Goal: Use online tool/utility: Utilize a website feature to perform a specific function

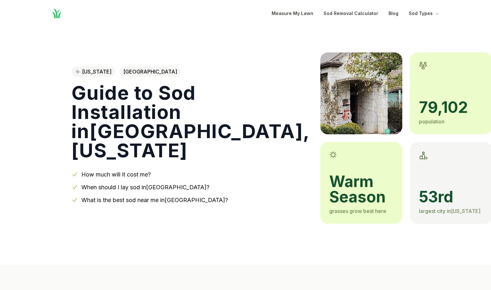
click at [129, 128] on h1 "Guide to Sod Installation in [GEOGRAPHIC_DATA] , [US_STATE]" at bounding box center [190, 121] width 239 height 77
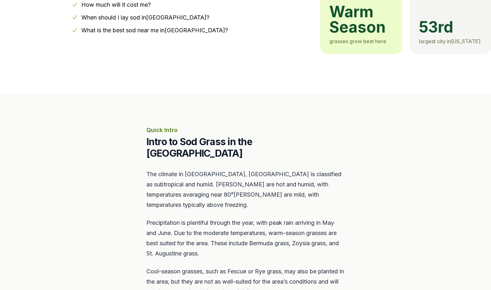
click at [116, 165] on section "Quick Intro Intro to Sod Grass in the [GEOGRAPHIC_DATA] Area The climate in [GE…" at bounding box center [245, 231] width 491 height 272
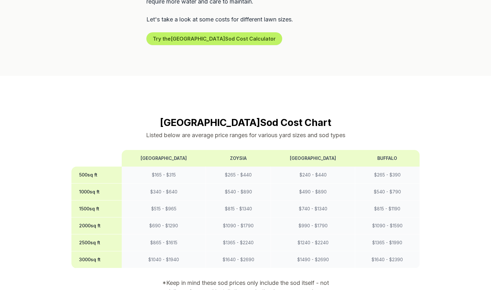
scroll to position [468, 0]
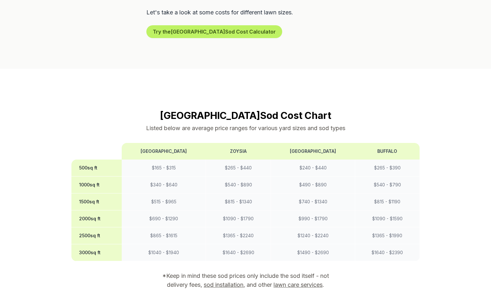
click at [70, 138] on div "Flower Mound Sod Cost Chart Listed below are average price ranges for various y…" at bounding box center [245, 211] width 369 height 203
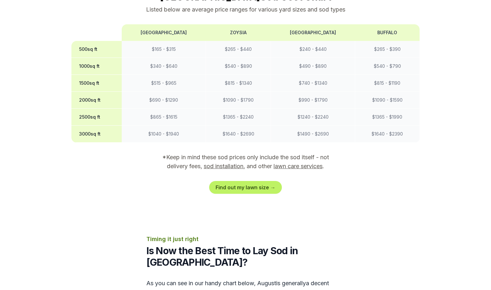
scroll to position [595, 0]
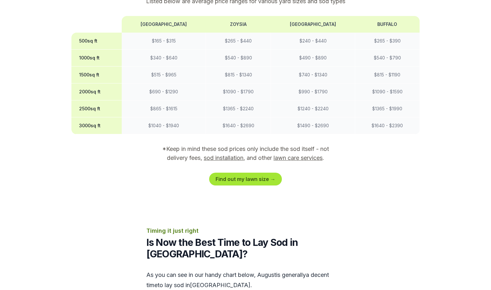
click at [233, 173] on link "Find out my lawn size →" at bounding box center [245, 179] width 73 height 13
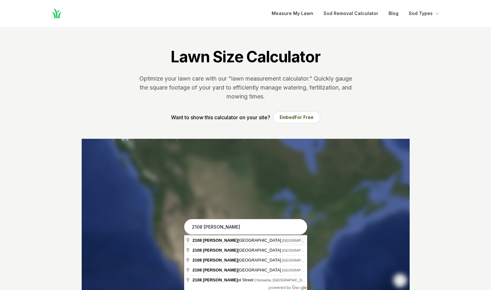
type input "[STREET_ADDRESS][PERSON_NAME]"
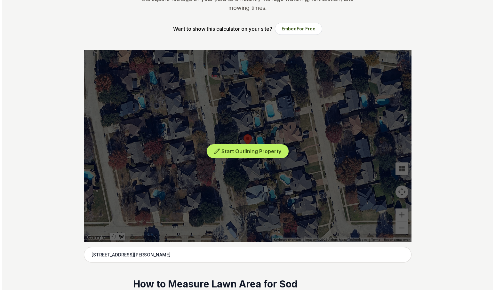
scroll to position [101, 0]
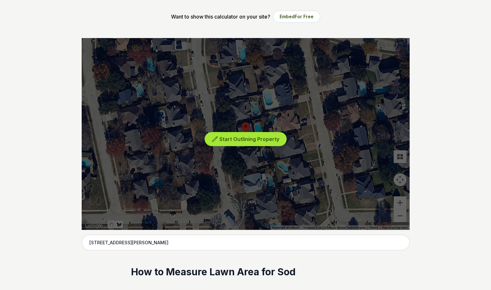
click at [262, 138] on span "Start Outlining Property" at bounding box center [249, 139] width 60 height 6
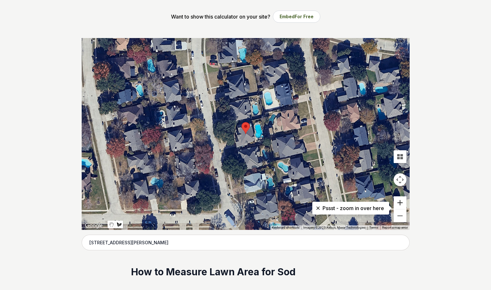
click at [402, 203] on button "Zoom in" at bounding box center [399, 203] width 13 height 13
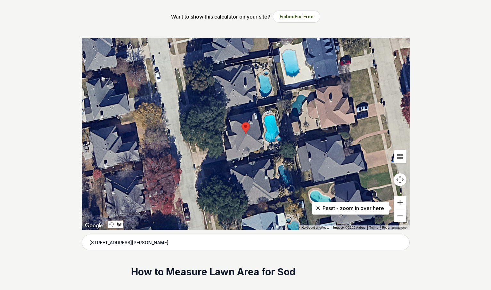
click at [402, 203] on button "Zoom in" at bounding box center [399, 203] width 13 height 13
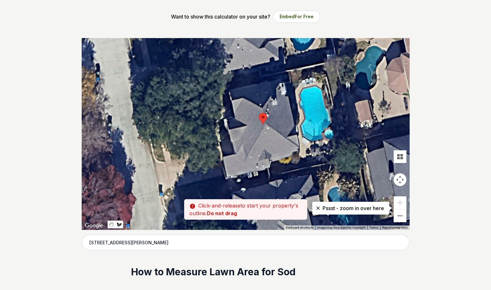
drag, startPoint x: 205, startPoint y: 185, endPoint x: 220, endPoint y: 176, distance: 18.0
click at [220, 176] on div at bounding box center [246, 134] width 328 height 192
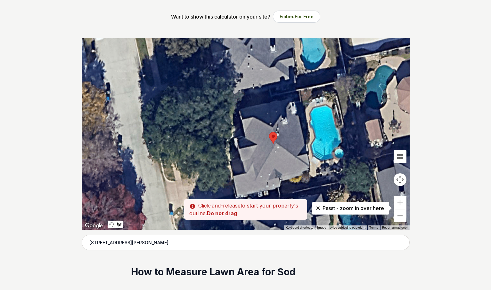
drag, startPoint x: 206, startPoint y: 160, endPoint x: 216, endPoint y: 180, distance: 22.9
click at [216, 180] on div at bounding box center [246, 134] width 328 height 192
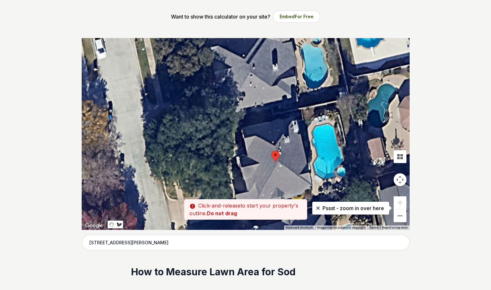
drag, startPoint x: 192, startPoint y: 154, endPoint x: 195, endPoint y: 174, distance: 19.3
click at [195, 174] on div at bounding box center [246, 134] width 328 height 192
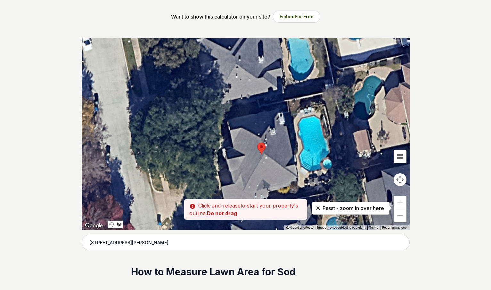
drag, startPoint x: 169, startPoint y: 132, endPoint x: 155, endPoint y: 124, distance: 15.9
click at [155, 124] on div at bounding box center [246, 134] width 328 height 192
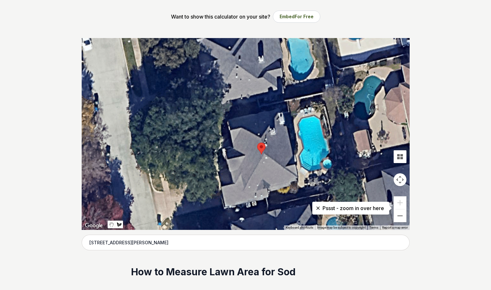
click at [155, 124] on div at bounding box center [246, 134] width 328 height 192
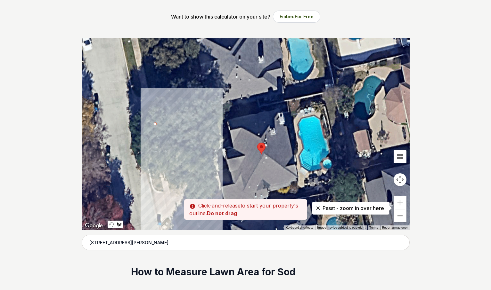
click at [170, 189] on div at bounding box center [246, 134] width 328 height 192
click at [213, 180] on div at bounding box center [246, 134] width 328 height 192
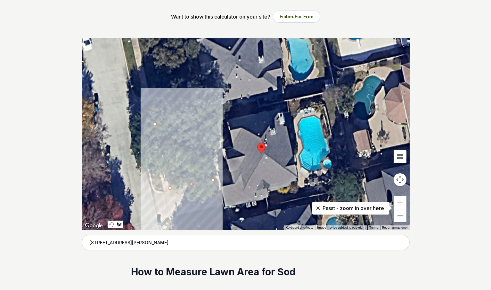
click at [204, 143] on div at bounding box center [246, 134] width 328 height 192
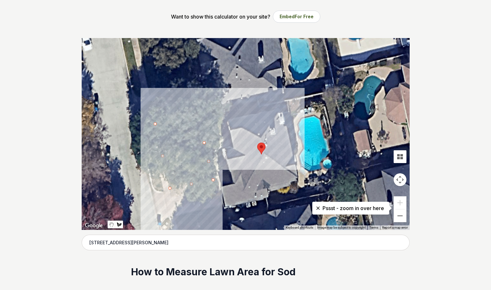
click at [218, 138] on div at bounding box center [246, 134] width 328 height 192
click at [215, 121] on div at bounding box center [246, 134] width 328 height 192
click at [259, 111] on div at bounding box center [246, 134] width 328 height 192
click at [259, 106] on div at bounding box center [246, 134] width 328 height 192
click at [156, 124] on div at bounding box center [246, 134] width 328 height 192
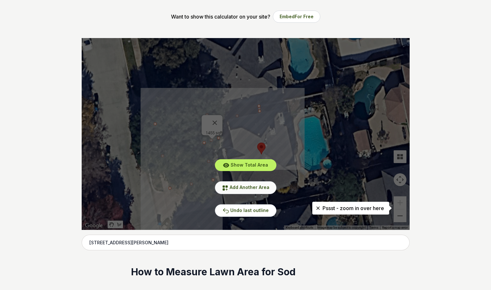
click at [228, 188] on icon at bounding box center [225, 188] width 6 height 6
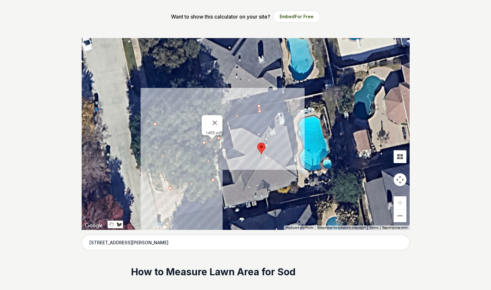
click at [163, 191] on div at bounding box center [246, 134] width 328 height 192
click at [148, 126] on div at bounding box center [246, 134] width 328 height 192
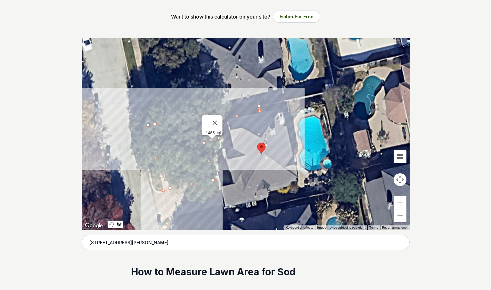
click at [138, 127] on div at bounding box center [246, 134] width 328 height 192
click at [154, 193] on div at bounding box center [246, 134] width 328 height 192
click at [163, 190] on div at bounding box center [246, 134] width 328 height 192
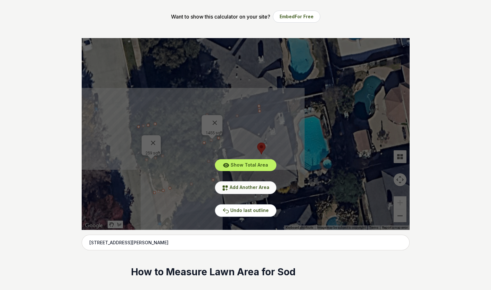
click at [222, 186] on button "Add Another Area" at bounding box center [245, 188] width 61 height 12
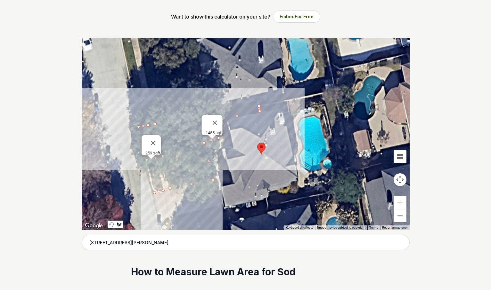
click at [167, 218] on div at bounding box center [246, 134] width 328 height 192
click at [160, 227] on div at bounding box center [246, 134] width 328 height 192
click at [161, 228] on div at bounding box center [246, 134] width 328 height 192
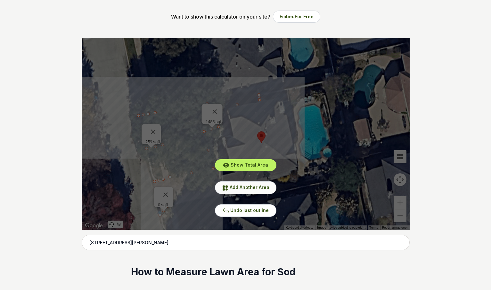
click at [242, 188] on span "Add Another Area" at bounding box center [250, 187] width 40 height 5
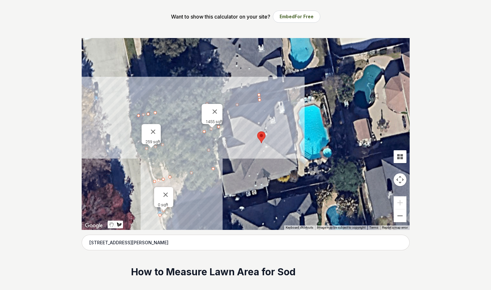
click at [175, 204] on div at bounding box center [246, 134] width 328 height 192
click at [177, 215] on div at bounding box center [246, 134] width 328 height 192
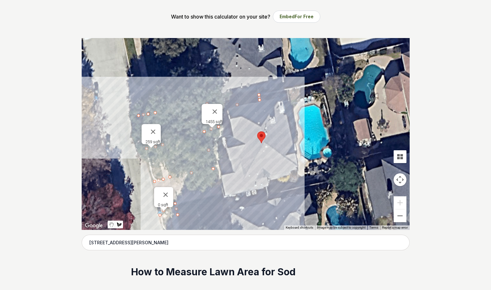
click at [267, 198] on div at bounding box center [246, 134] width 328 height 192
click at [222, 196] on div at bounding box center [246, 134] width 328 height 192
click at [176, 204] on div at bounding box center [246, 134] width 328 height 192
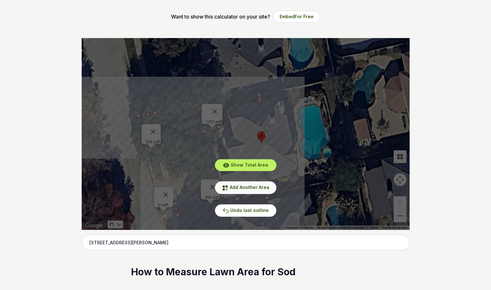
click at [244, 191] on button "Add Another Area" at bounding box center [245, 188] width 61 height 12
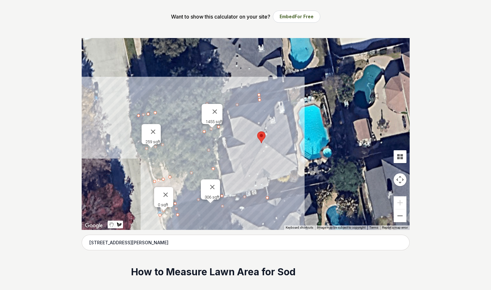
click at [267, 188] on div at bounding box center [246, 134] width 328 height 192
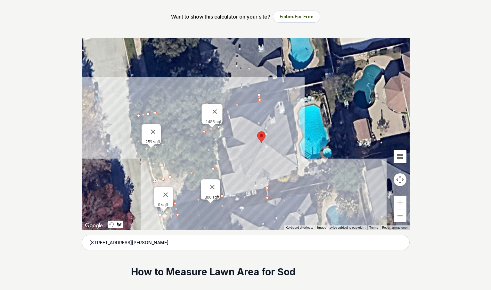
click at [304, 180] on div at bounding box center [246, 134] width 328 height 192
click at [305, 185] on div at bounding box center [246, 134] width 328 height 192
click at [269, 194] on div at bounding box center [246, 134] width 328 height 192
click at [267, 188] on div at bounding box center [246, 134] width 328 height 192
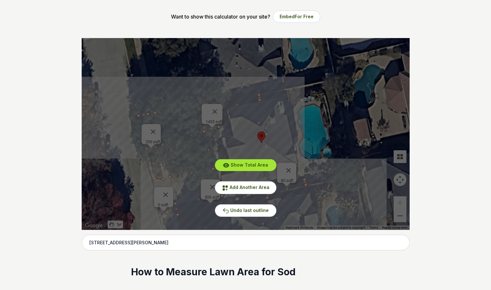
click at [263, 165] on span "Show Total Area" at bounding box center [249, 164] width 37 height 5
